Goal: Transaction & Acquisition: Purchase product/service

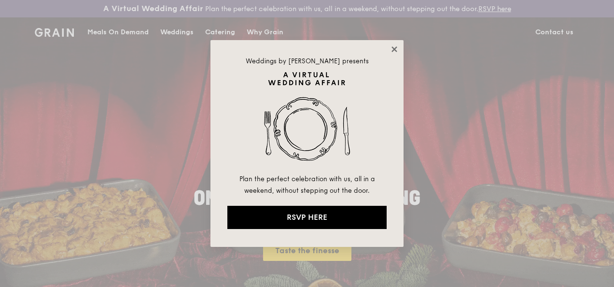
click at [396, 48] on icon at bounding box center [393, 48] width 5 height 5
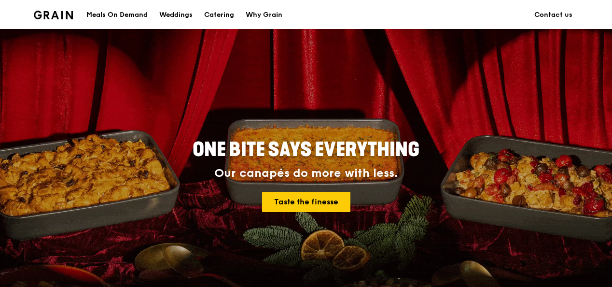
scroll to position [48, 0]
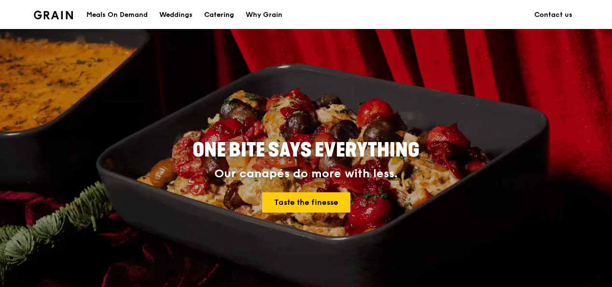
click at [224, 14] on div "Catering" at bounding box center [219, 14] width 30 height 29
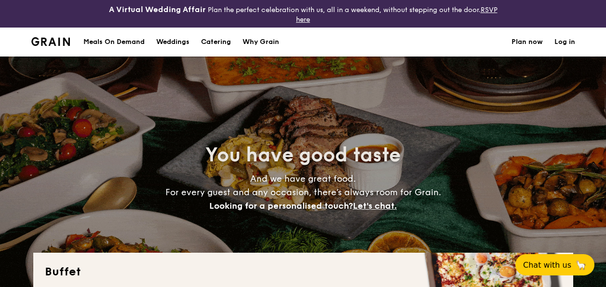
select select
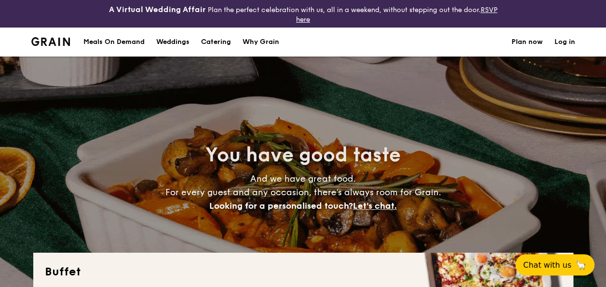
click at [110, 41] on div "Meals On Demand" at bounding box center [113, 42] width 61 height 29
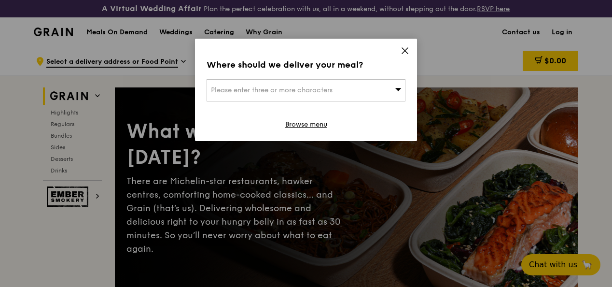
click at [351, 89] on div "Please enter three or more characters" at bounding box center [306, 90] width 199 height 22
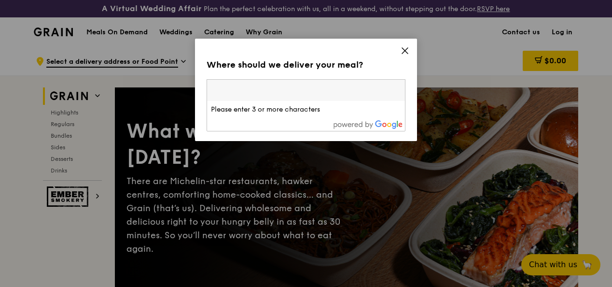
click at [297, 94] on input "search" at bounding box center [306, 90] width 198 height 21
click at [297, 94] on input "0" at bounding box center [306, 90] width 198 height 21
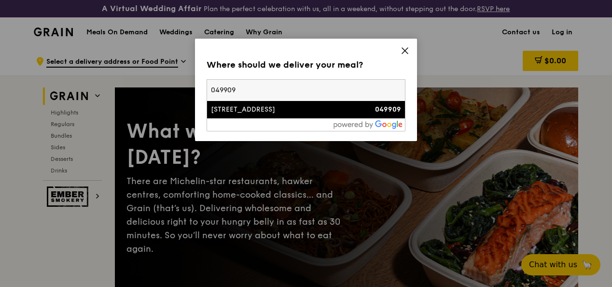
type input "049909"
click at [296, 112] on div "6 Battery Road" at bounding box center [282, 110] width 143 height 10
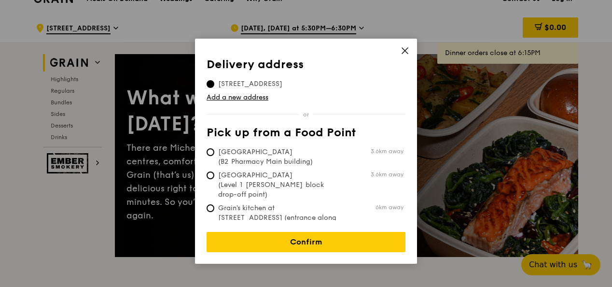
scroll to position [48, 0]
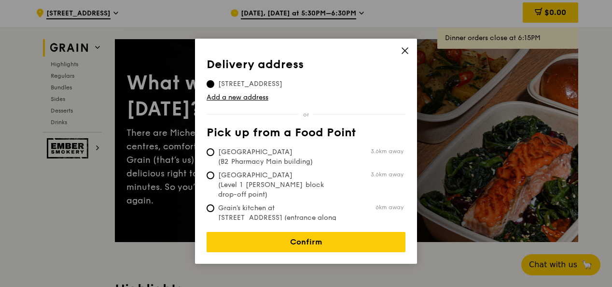
click at [401, 48] on icon at bounding box center [404, 50] width 9 height 9
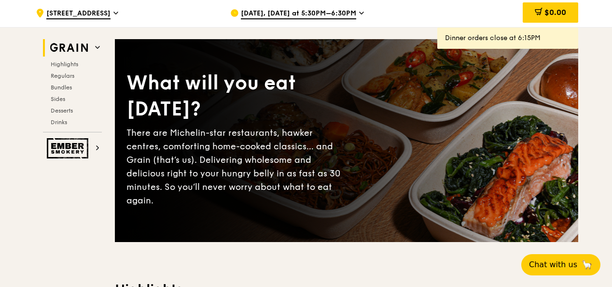
click at [359, 17] on icon at bounding box center [361, 13] width 5 height 9
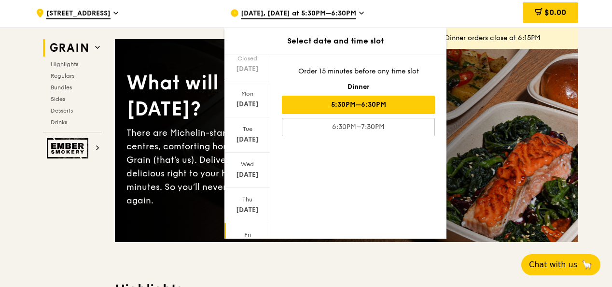
scroll to position [111, 0]
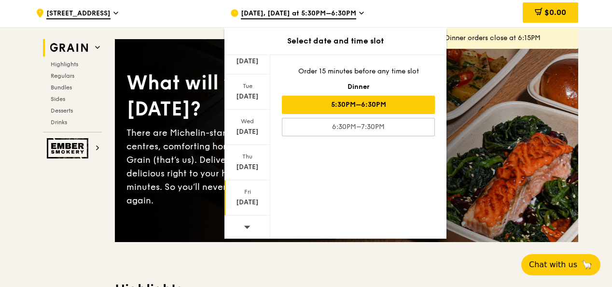
click at [244, 195] on div "Fri" at bounding box center [247, 192] width 43 height 8
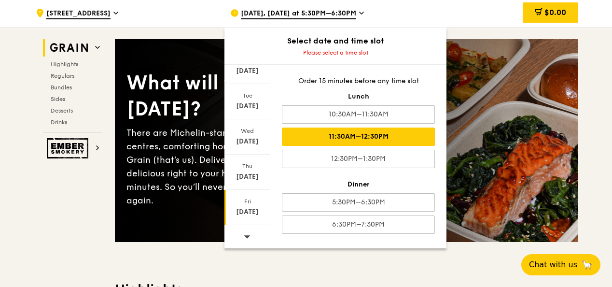
click at [367, 146] on div "11:30AM–12:30PM" at bounding box center [358, 136] width 153 height 18
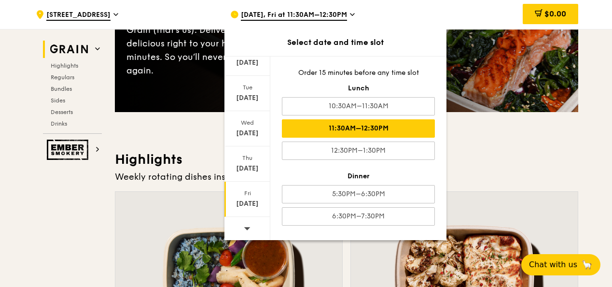
scroll to position [289, 0]
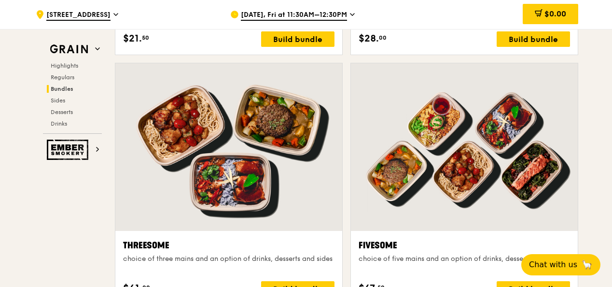
scroll to position [1737, 0]
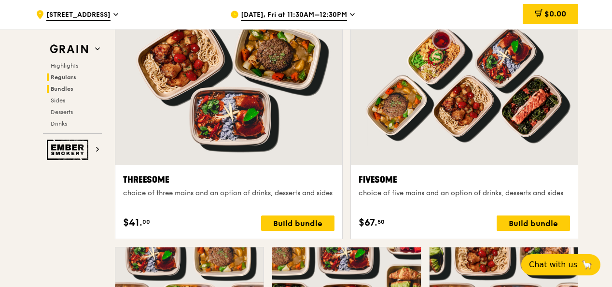
click at [69, 78] on span "Regulars" at bounding box center [64, 77] width 26 height 7
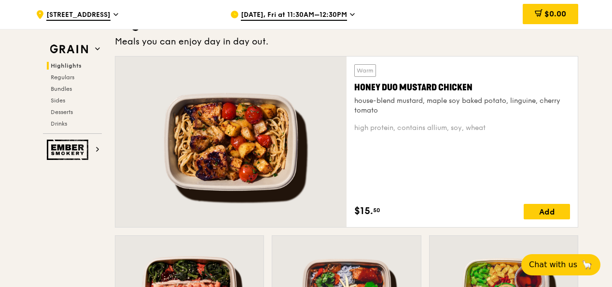
scroll to position [620, 0]
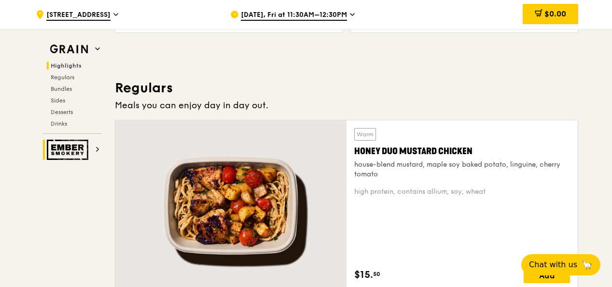
click at [91, 147] on img at bounding box center [69, 149] width 44 height 20
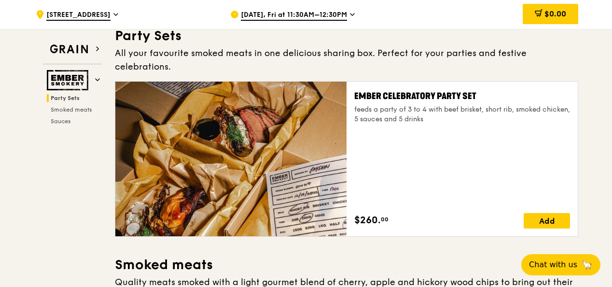
scroll to position [56, 0]
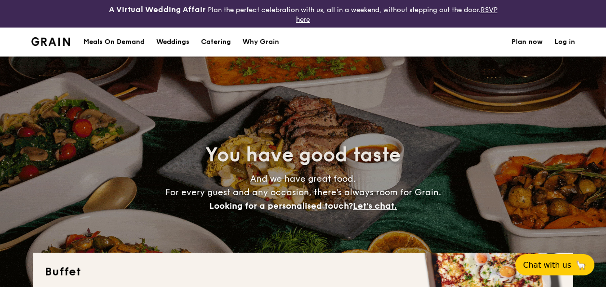
select select
click at [109, 41] on div "Meals On Demand" at bounding box center [113, 42] width 61 height 29
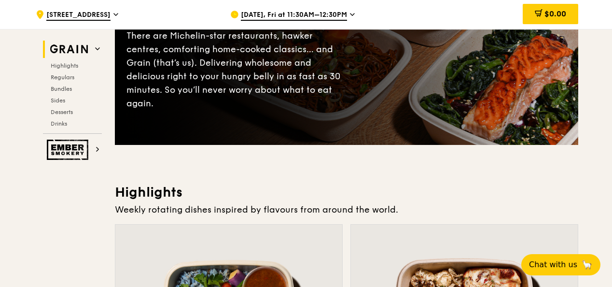
scroll to position [338, 0]
